Goal: Information Seeking & Learning: Check status

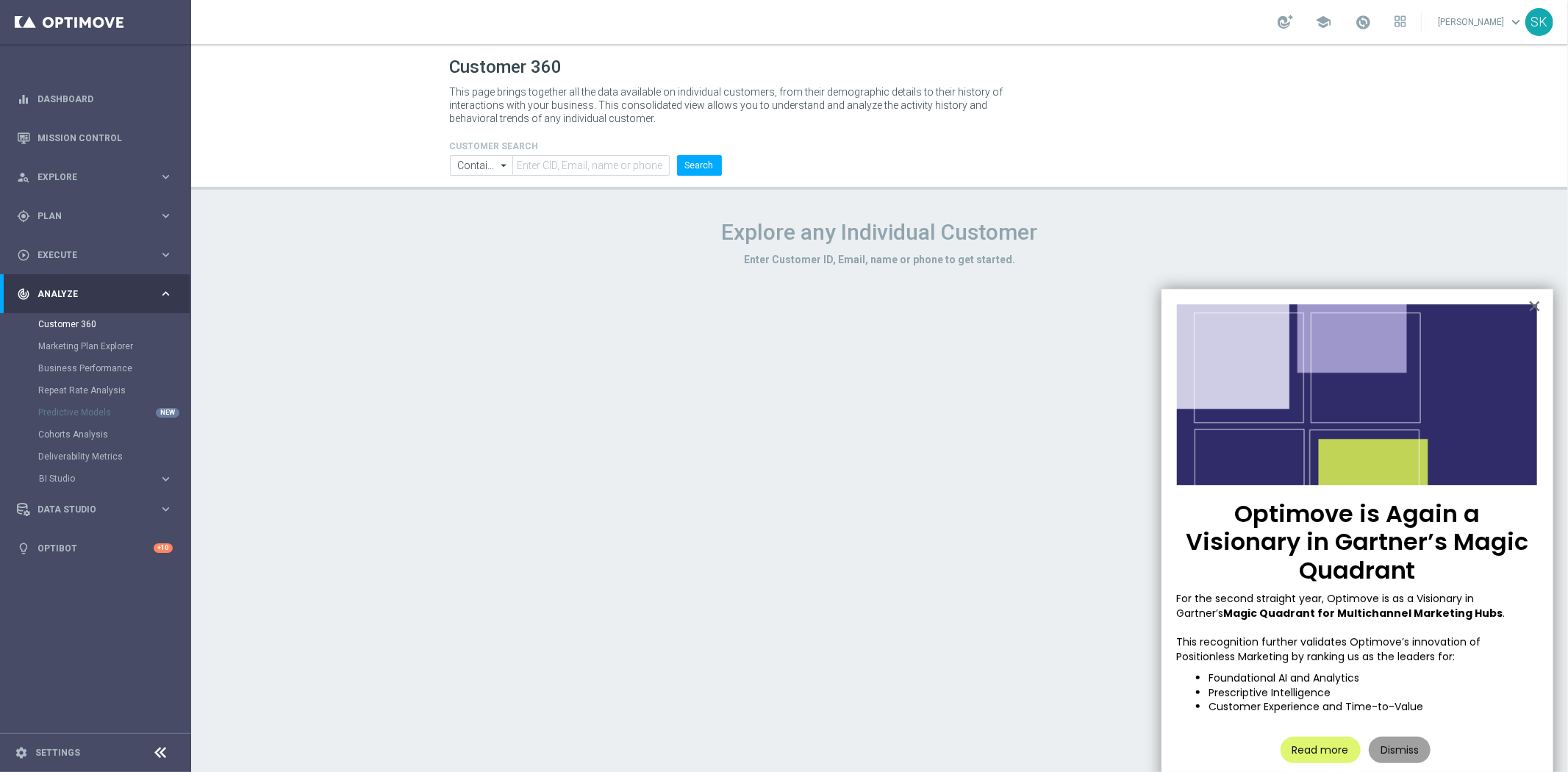
click at [1391, 737] on button "Dismiss" at bounding box center [1399, 750] width 62 height 26
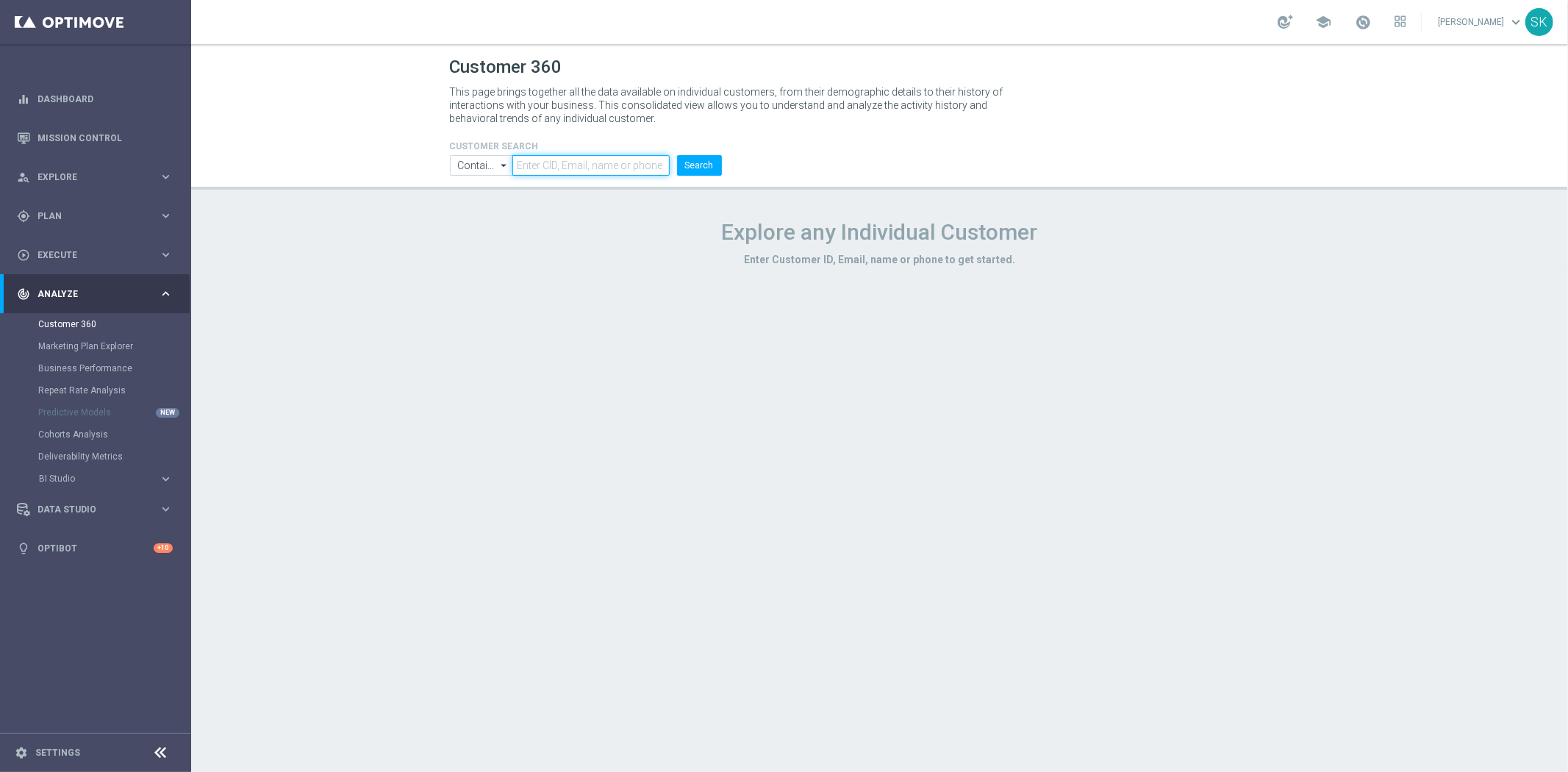
click at [629, 162] on input "text" at bounding box center [591, 165] width 157 height 21
click at [568, 169] on input "text" at bounding box center [591, 165] width 157 height 21
paste input "1103254"
type input "1103254"
click at [718, 167] on button "Search" at bounding box center [699, 165] width 45 height 21
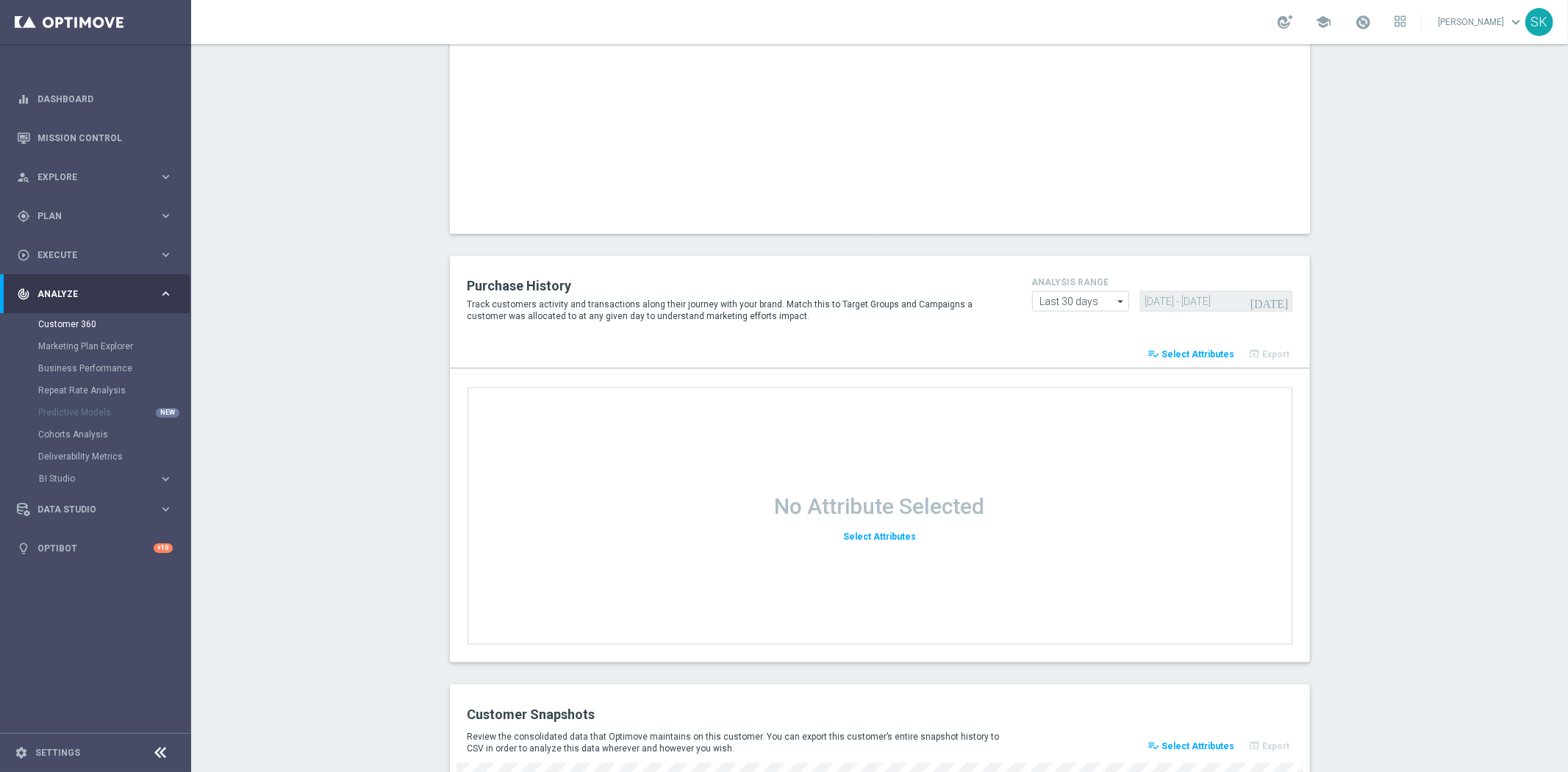
scroll to position [1776, 0]
